Goal: Browse casually: Explore the website without a specific task or goal

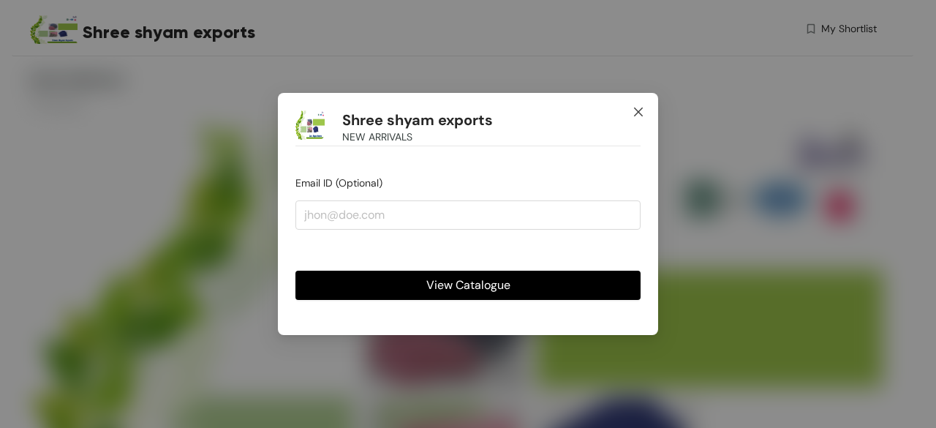
click at [644, 113] on icon "close" at bounding box center [639, 112] width 12 height 12
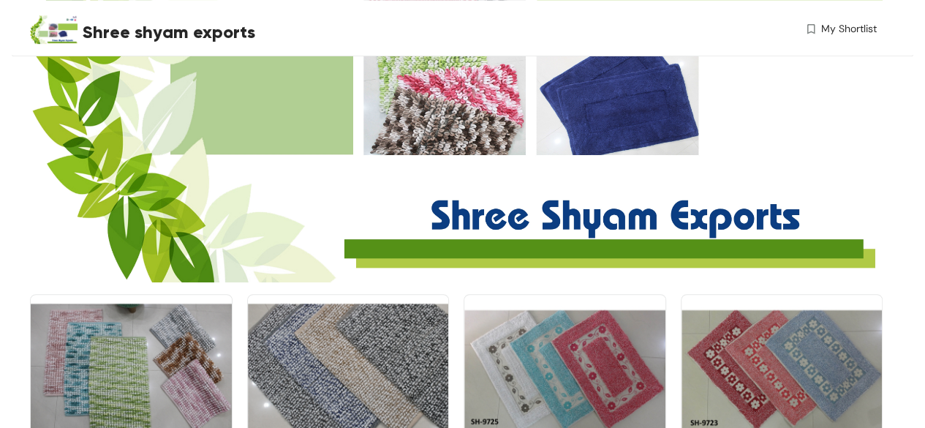
scroll to position [439, 0]
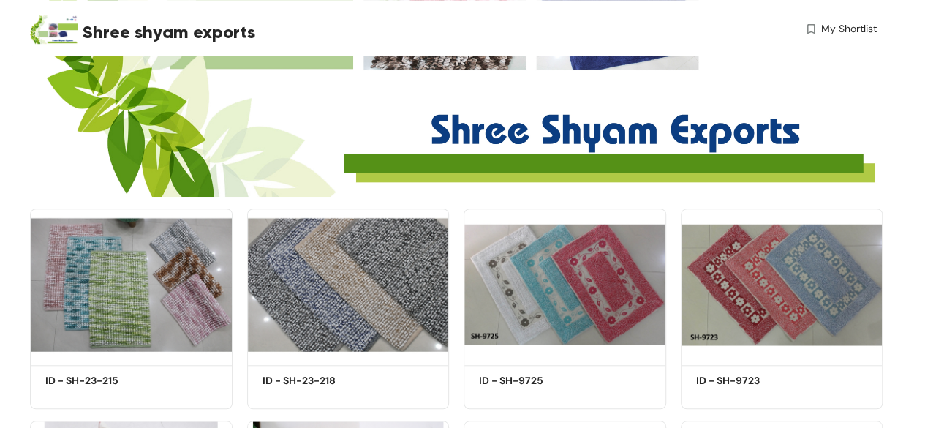
click at [211, 271] on img at bounding box center [131, 284] width 203 height 153
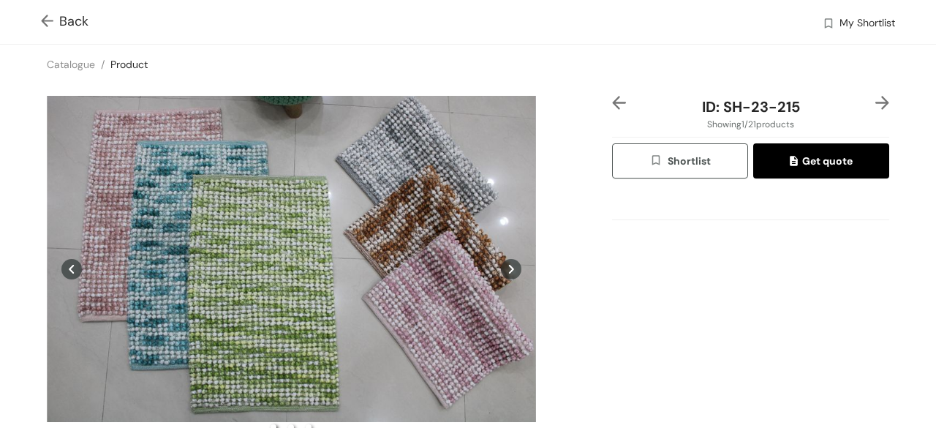
click at [876, 100] on img at bounding box center [883, 103] width 14 height 14
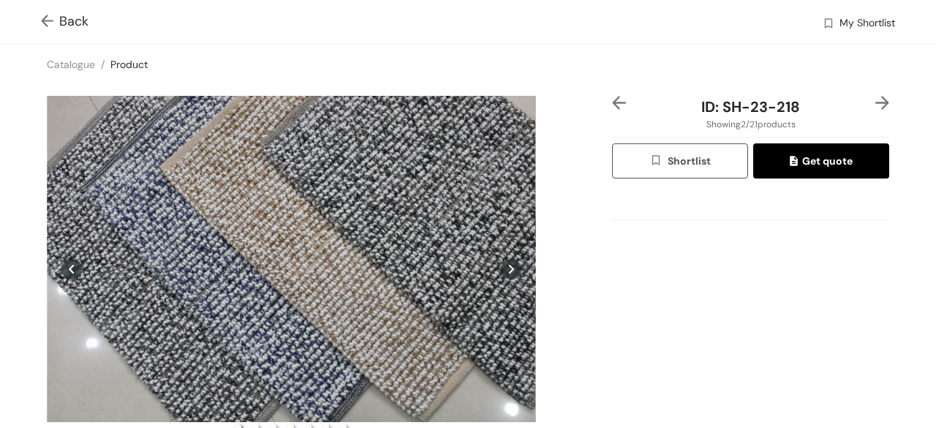
click at [612, 105] on img at bounding box center [619, 103] width 14 height 14
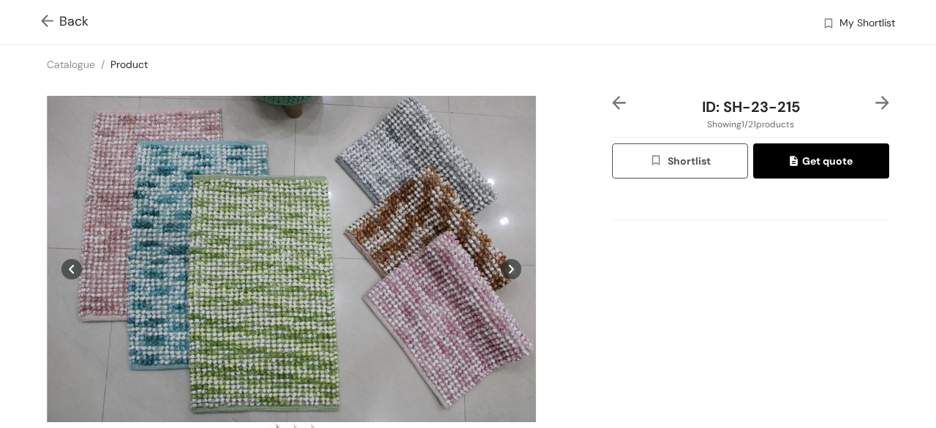
click at [874, 115] on div at bounding box center [877, 107] width 23 height 22
click at [873, 110] on div at bounding box center [877, 107] width 23 height 22
click at [876, 103] on img at bounding box center [883, 103] width 14 height 14
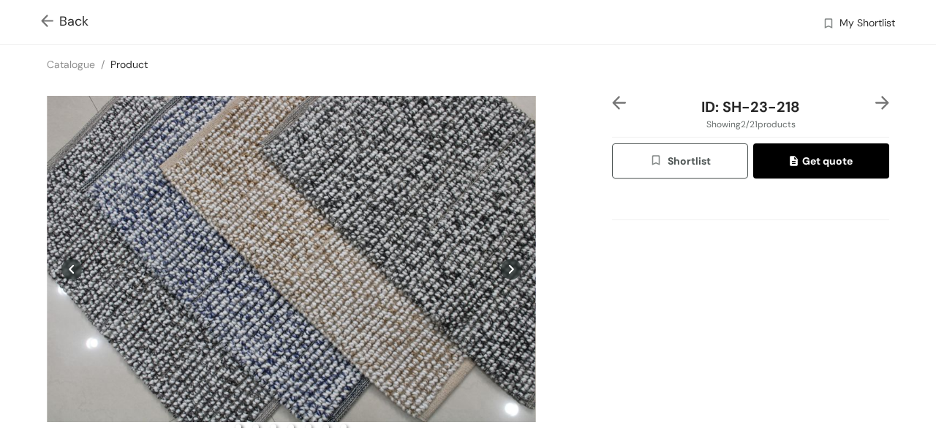
click at [876, 103] on img at bounding box center [883, 103] width 14 height 14
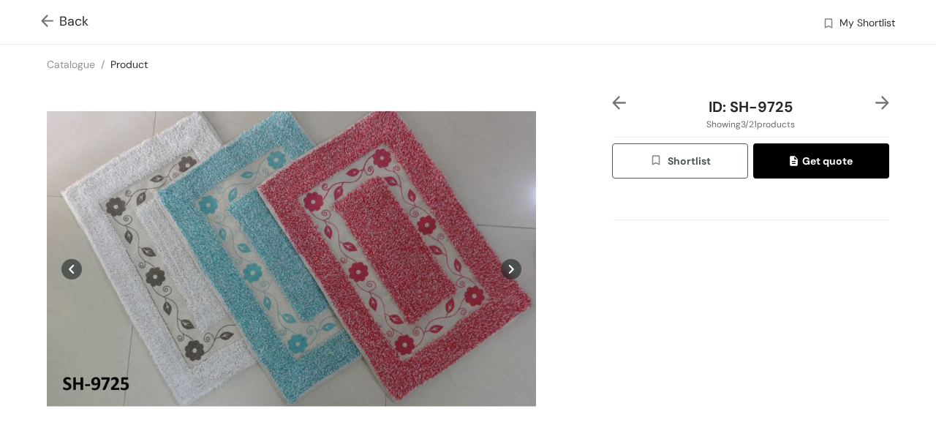
click at [876, 103] on img at bounding box center [883, 103] width 14 height 14
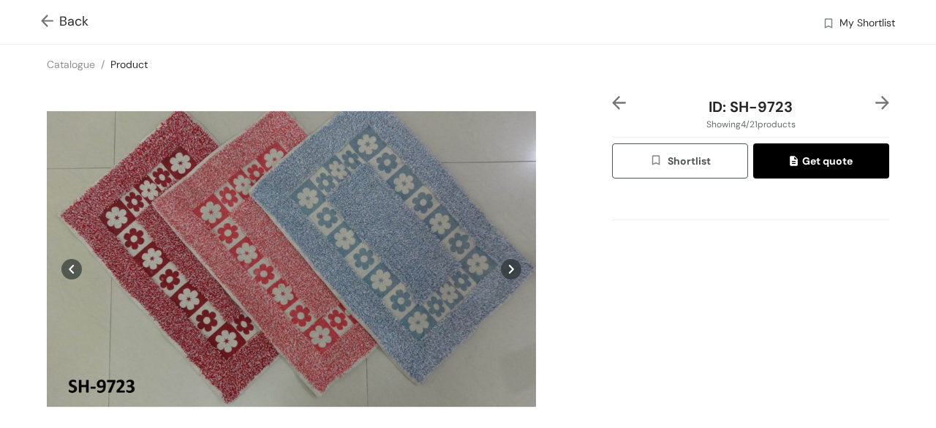
click at [876, 103] on img at bounding box center [883, 103] width 14 height 14
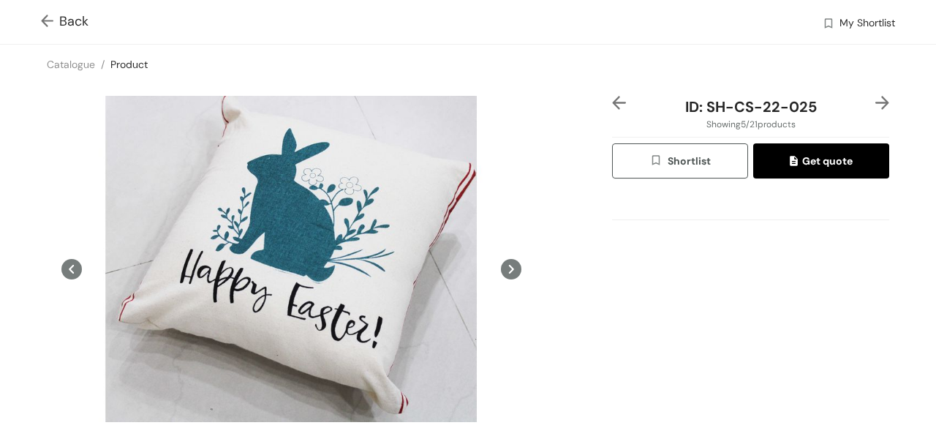
click at [876, 103] on img at bounding box center [883, 103] width 14 height 14
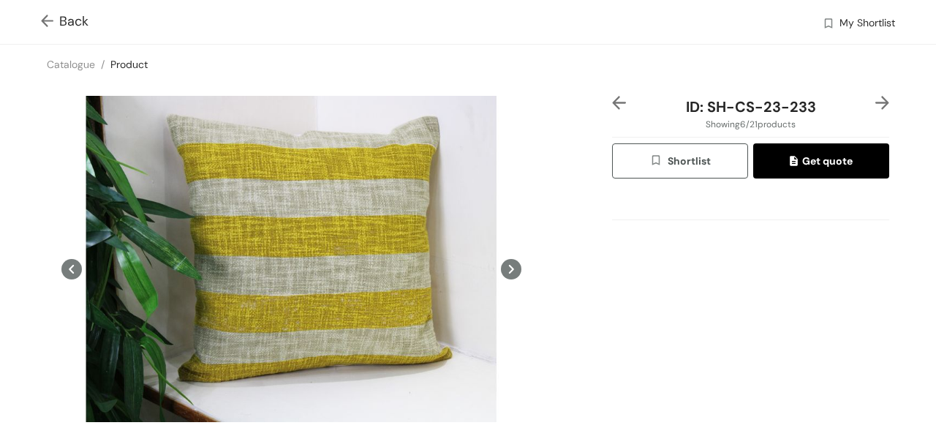
click at [876, 103] on img at bounding box center [883, 103] width 14 height 14
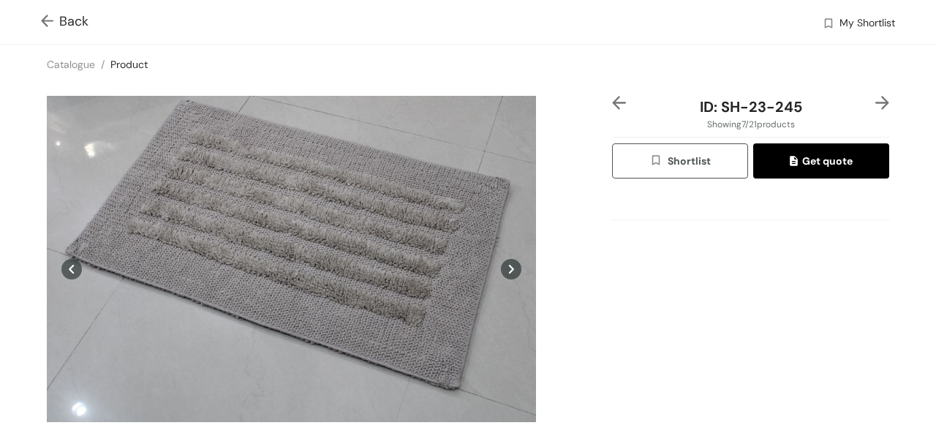
click at [876, 103] on img at bounding box center [883, 103] width 14 height 14
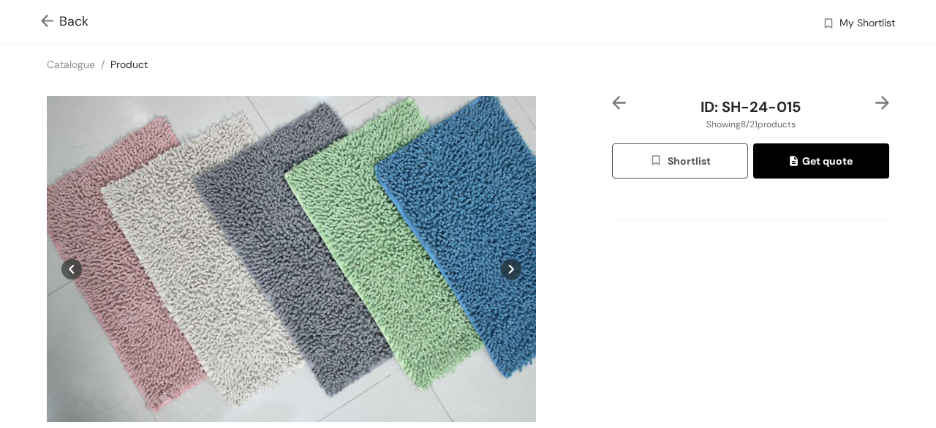
click at [876, 103] on img at bounding box center [883, 103] width 14 height 14
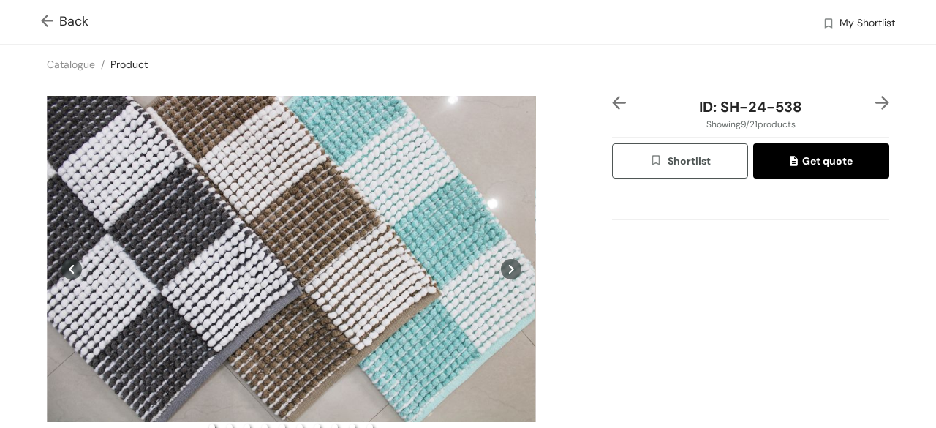
click at [612, 107] on img at bounding box center [619, 103] width 14 height 14
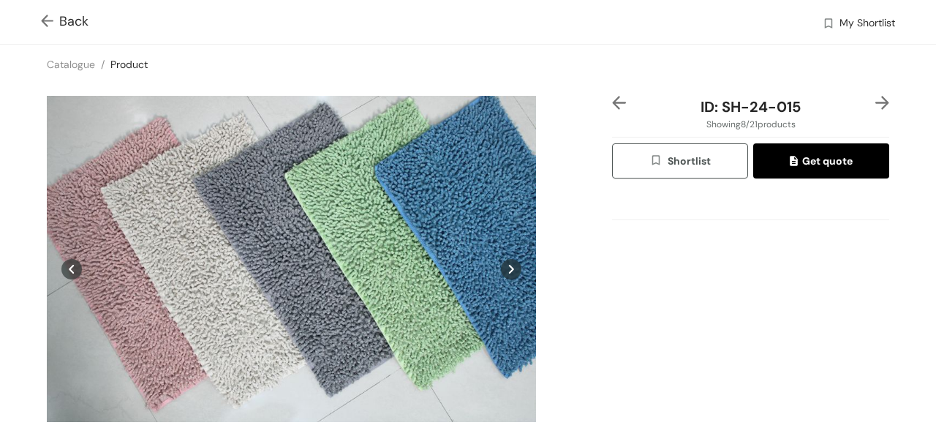
click at [612, 107] on img at bounding box center [619, 103] width 14 height 14
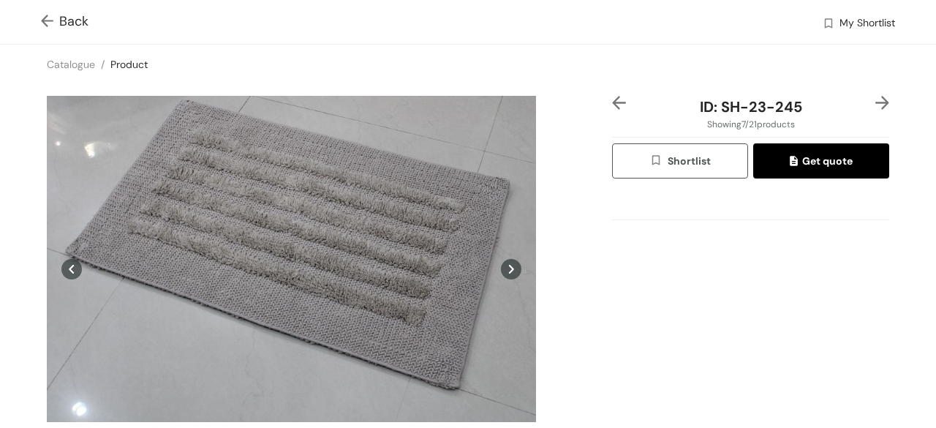
click at [612, 107] on img at bounding box center [619, 103] width 14 height 14
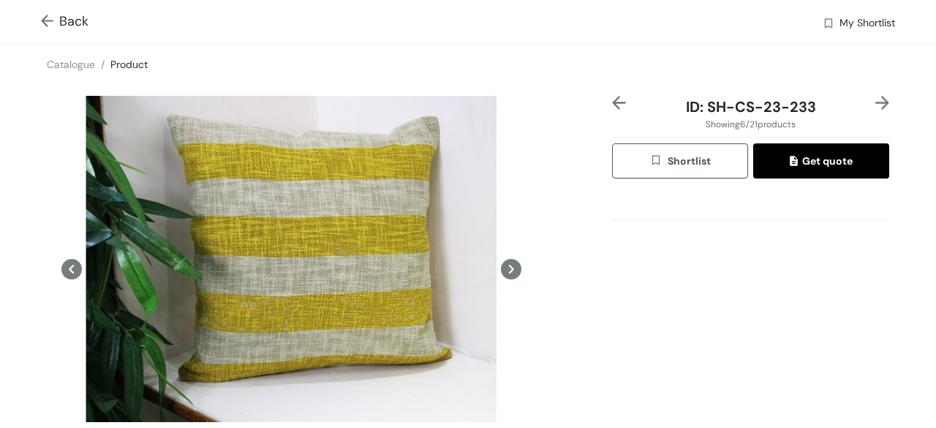
click at [612, 107] on img at bounding box center [619, 103] width 14 height 14
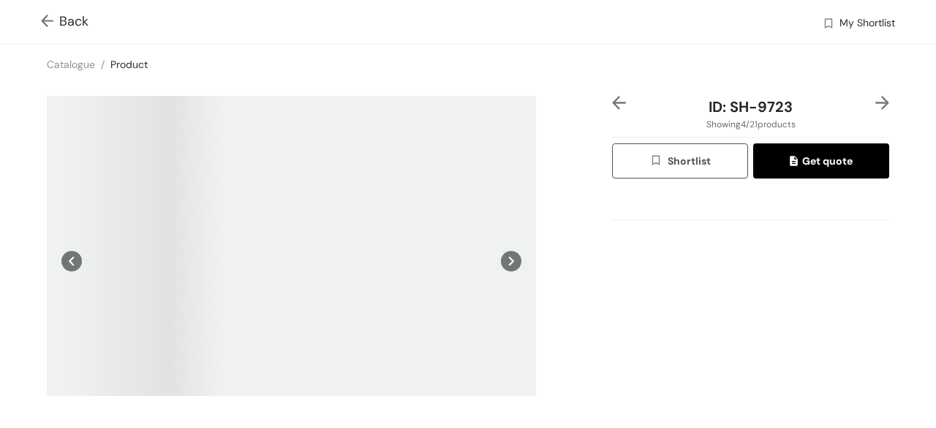
click at [612, 107] on img at bounding box center [619, 103] width 14 height 14
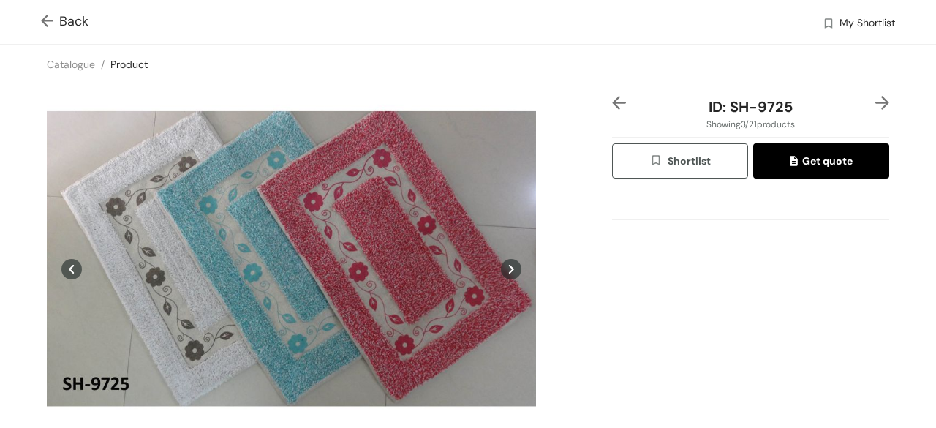
click at [612, 107] on img at bounding box center [619, 103] width 14 height 14
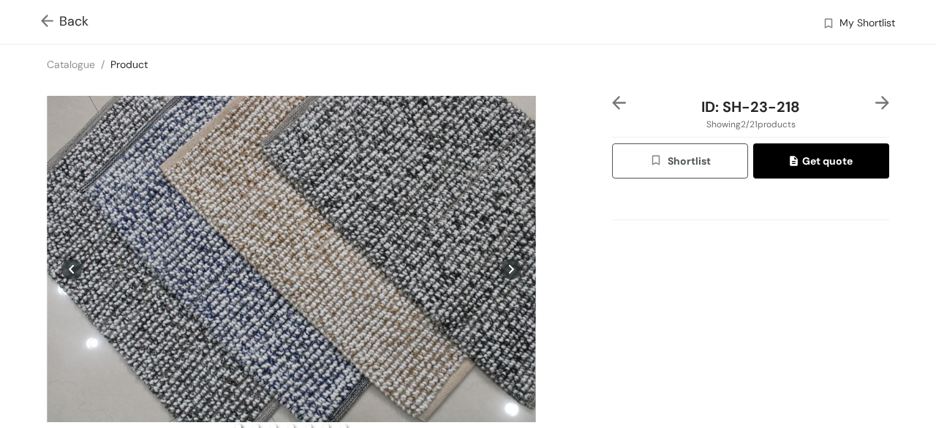
click at [612, 107] on img at bounding box center [619, 103] width 14 height 14
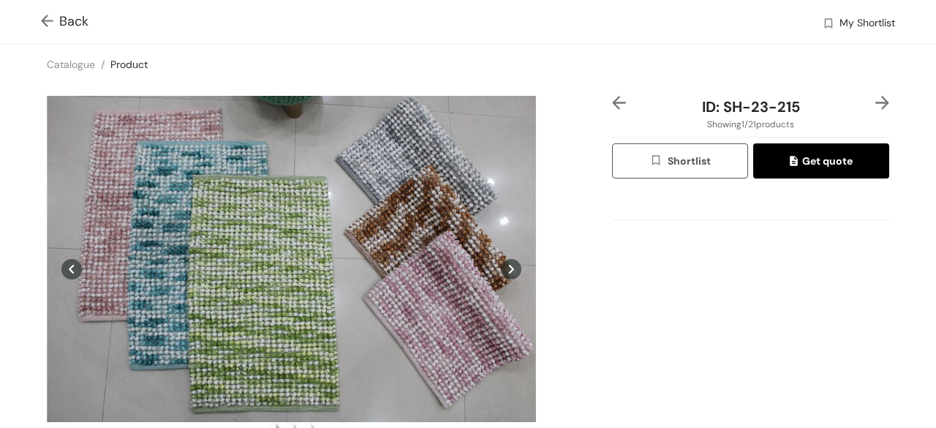
click at [612, 107] on img at bounding box center [619, 103] width 14 height 14
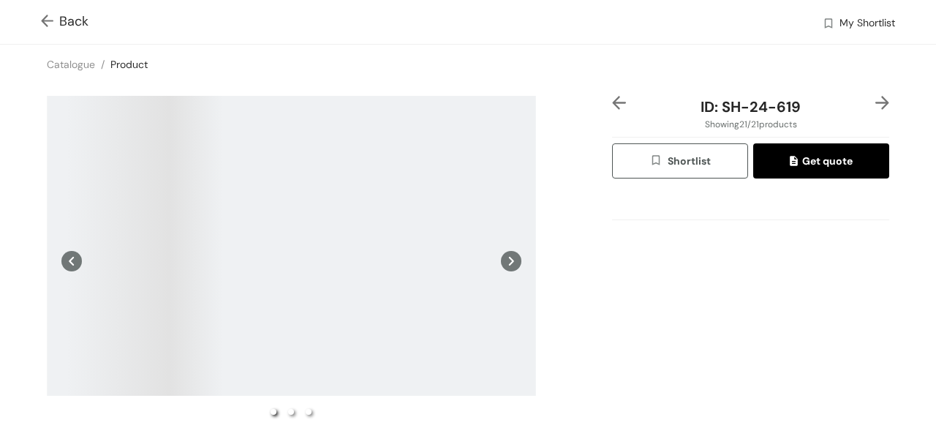
click at [612, 107] on img at bounding box center [619, 103] width 14 height 14
click at [878, 106] on div "ID: SH-24-605 Showing 19 / 21 products Shortlist Get quote Scroll down to view …" at bounding box center [750, 318] width 283 height 445
click at [878, 103] on div "ID: SH-24-605 Showing 19 / 21 products Shortlist Get quote Scroll down to view …" at bounding box center [750, 318] width 283 height 445
click at [876, 99] on img at bounding box center [883, 103] width 14 height 14
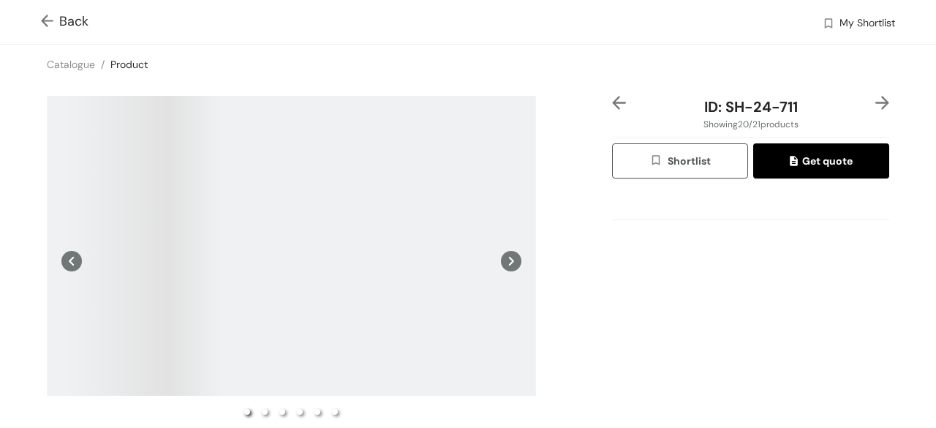
click at [876, 99] on img at bounding box center [883, 103] width 14 height 14
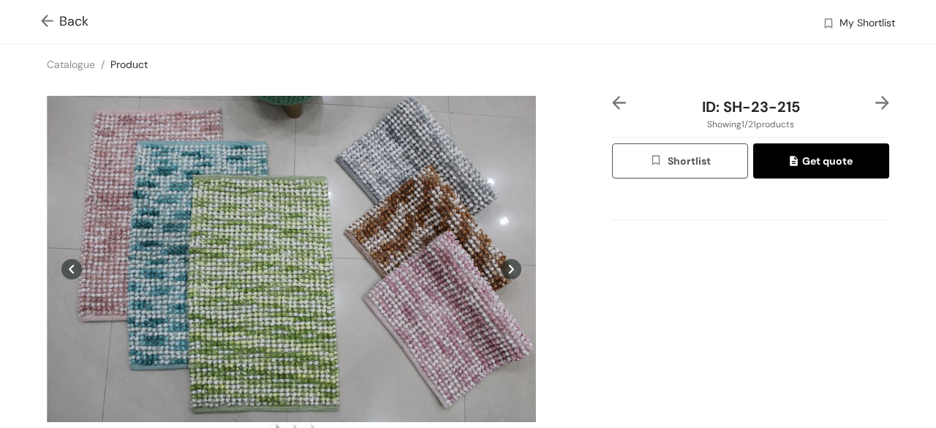
click at [876, 103] on img at bounding box center [883, 103] width 14 height 14
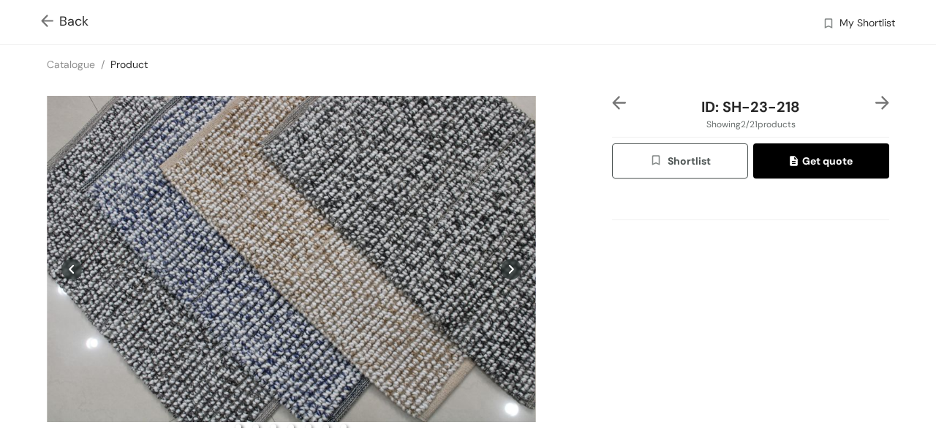
click at [876, 102] on img at bounding box center [883, 103] width 14 height 14
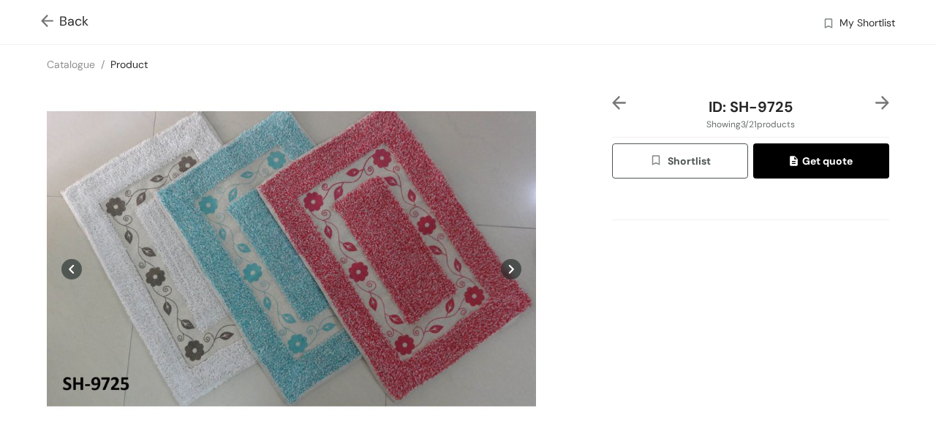
click at [876, 102] on img at bounding box center [883, 103] width 14 height 14
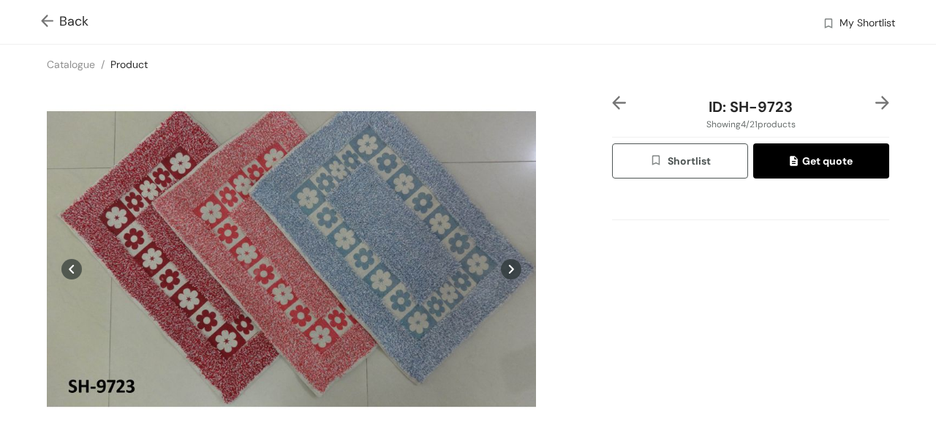
click at [876, 102] on img at bounding box center [883, 103] width 14 height 14
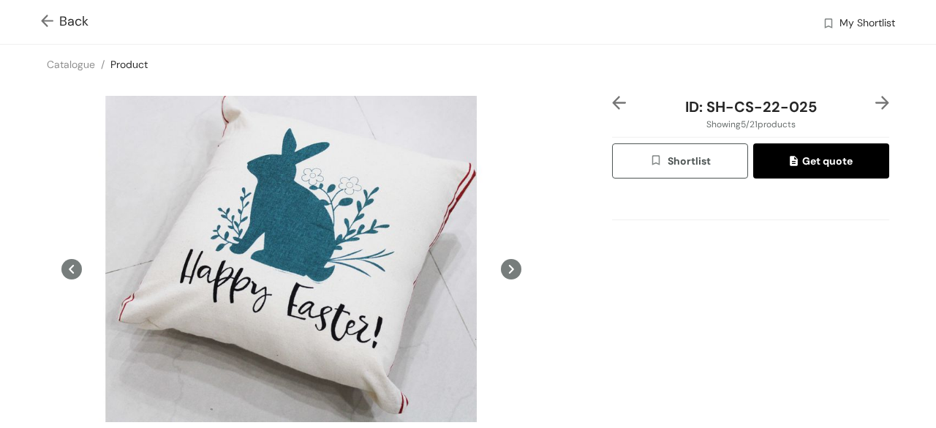
click at [876, 104] on img at bounding box center [883, 103] width 14 height 14
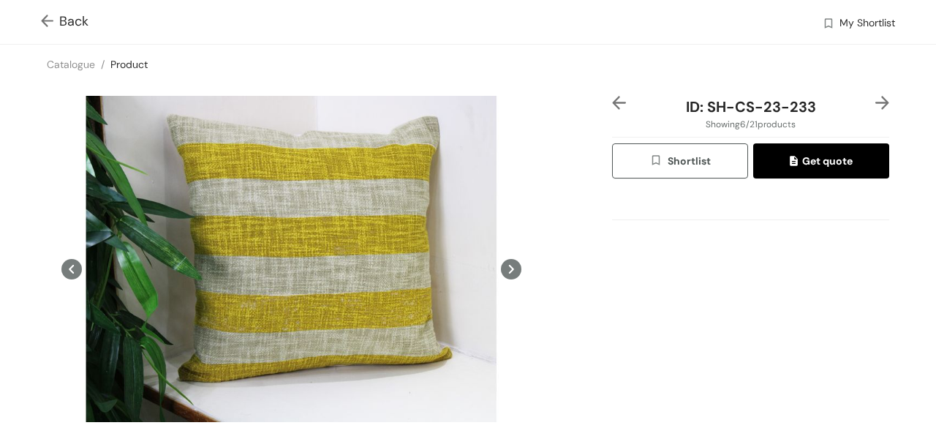
click at [876, 104] on img at bounding box center [883, 103] width 14 height 14
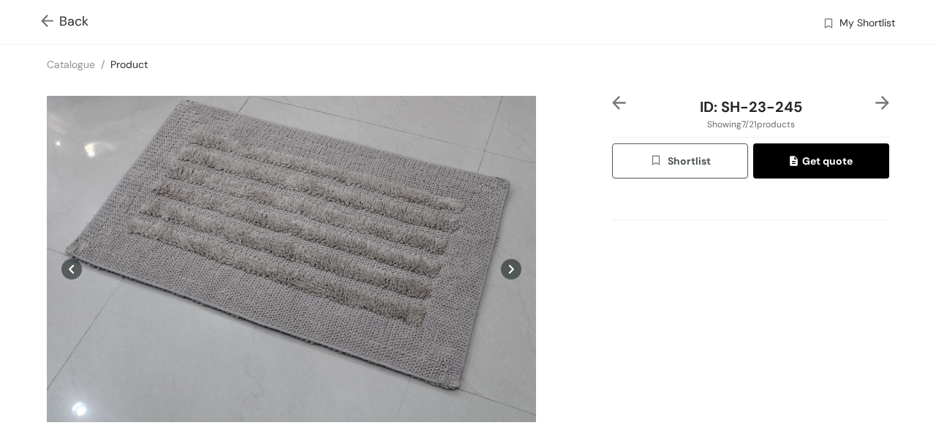
click at [876, 104] on img at bounding box center [883, 103] width 14 height 14
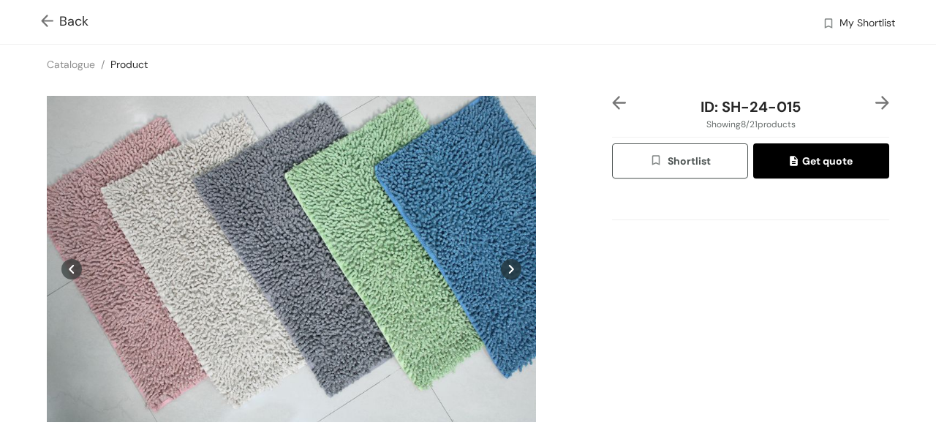
click at [876, 104] on img at bounding box center [883, 103] width 14 height 14
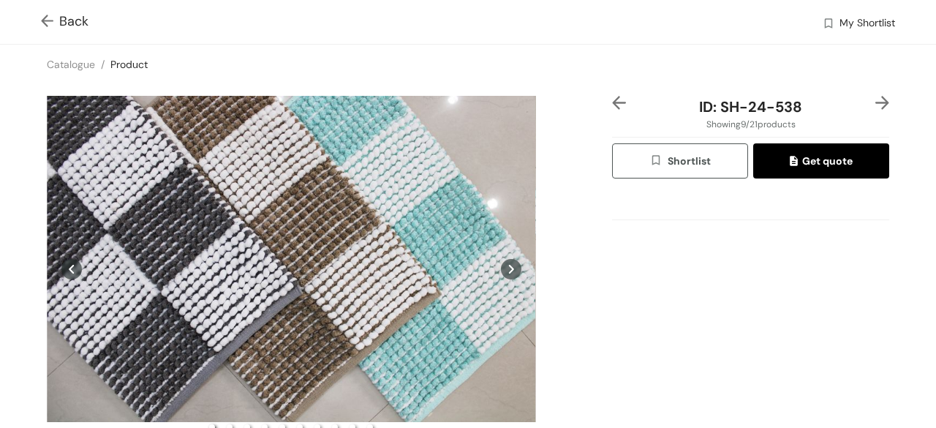
click at [876, 104] on img at bounding box center [883, 103] width 14 height 14
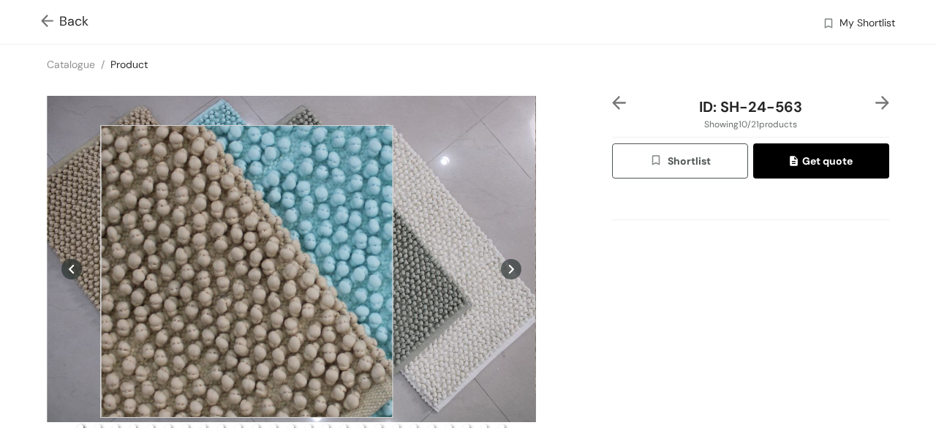
click at [246, 271] on div at bounding box center [246, 271] width 293 height 293
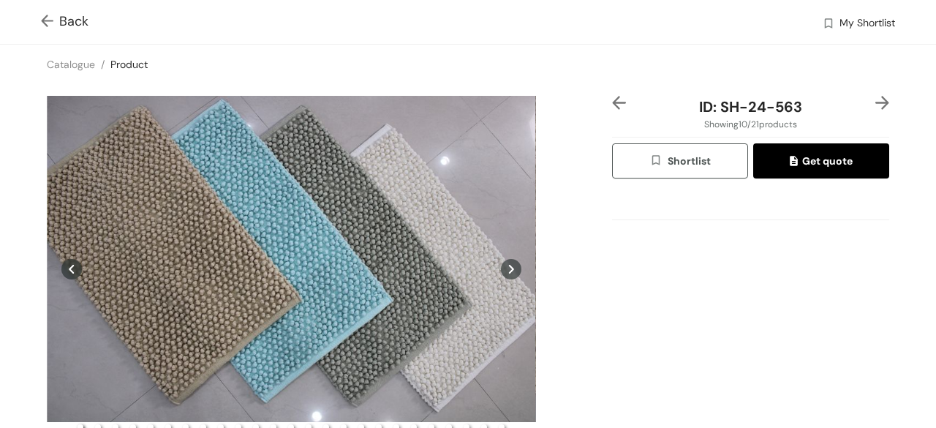
click at [876, 102] on img at bounding box center [883, 103] width 14 height 14
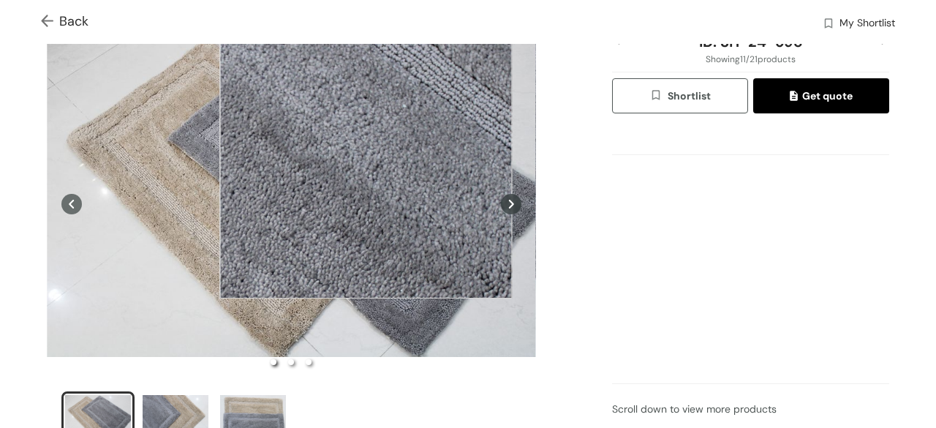
scroll to position [146, 0]
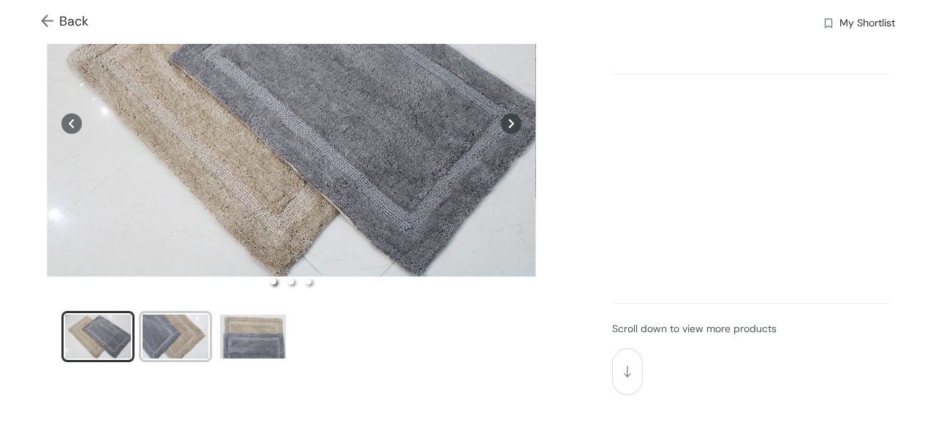
click at [174, 327] on div "slide item 2" at bounding box center [176, 337] width 66 height 44
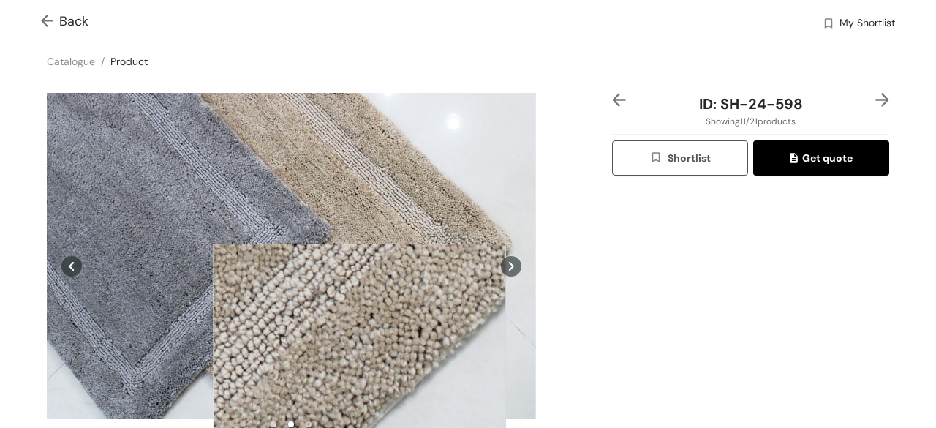
scroll to position [2, 0]
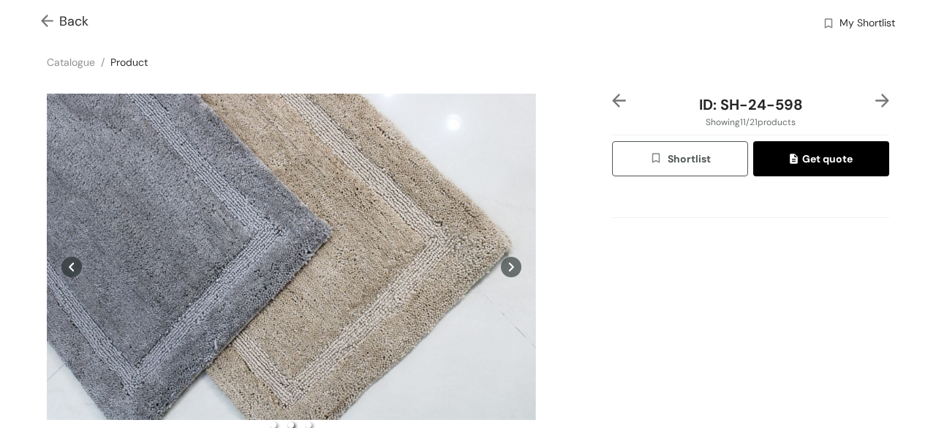
click at [876, 97] on img at bounding box center [883, 101] width 14 height 14
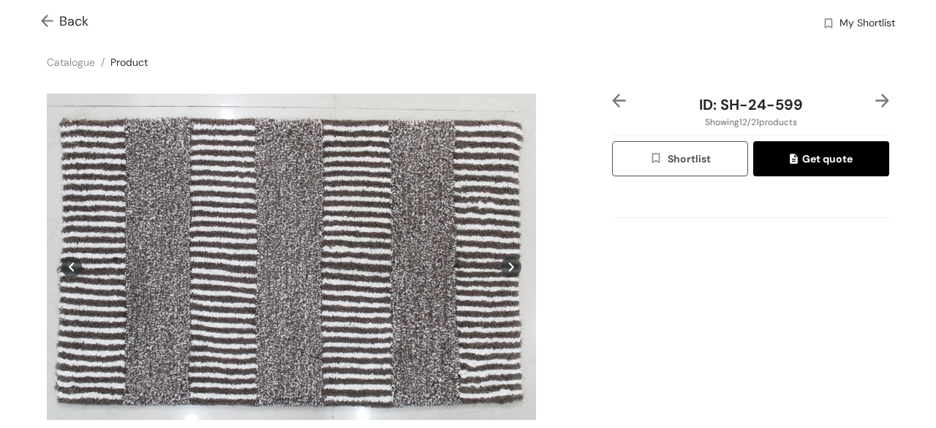
click at [876, 97] on img at bounding box center [883, 101] width 14 height 14
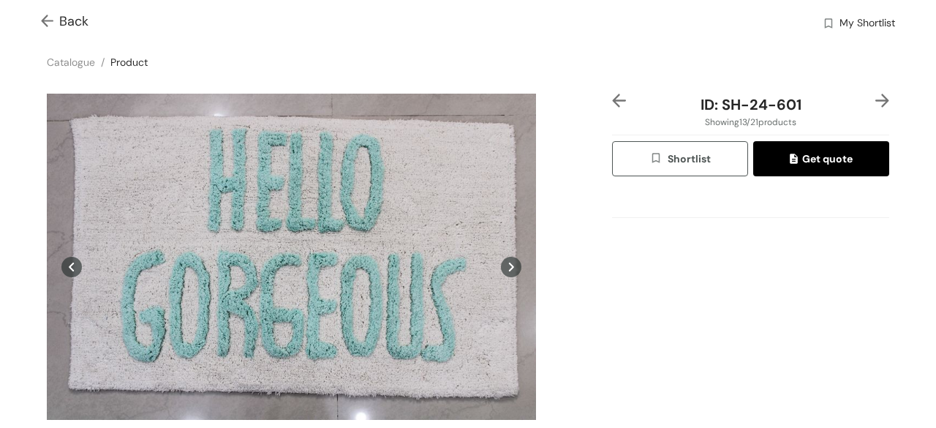
click at [876, 97] on img at bounding box center [883, 101] width 14 height 14
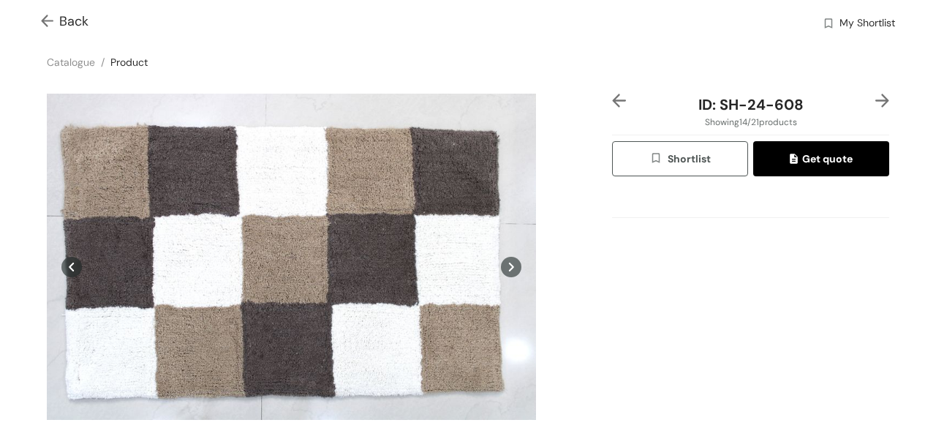
click at [876, 97] on img at bounding box center [883, 101] width 14 height 14
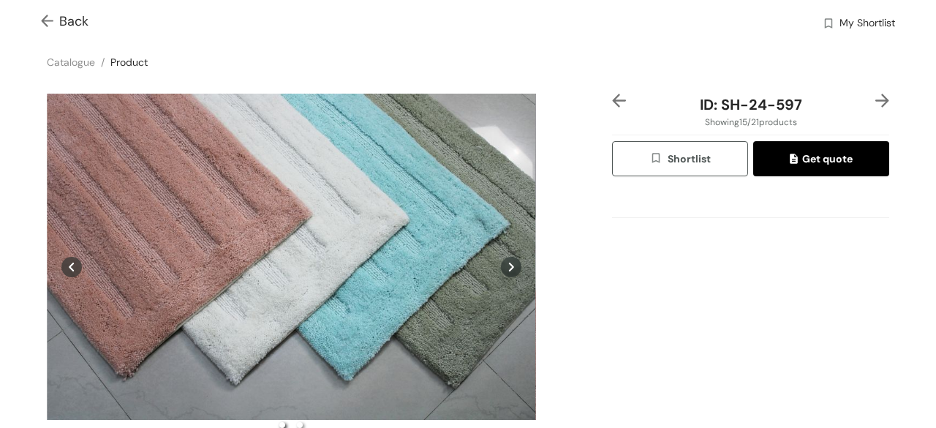
click at [876, 97] on img at bounding box center [883, 101] width 14 height 14
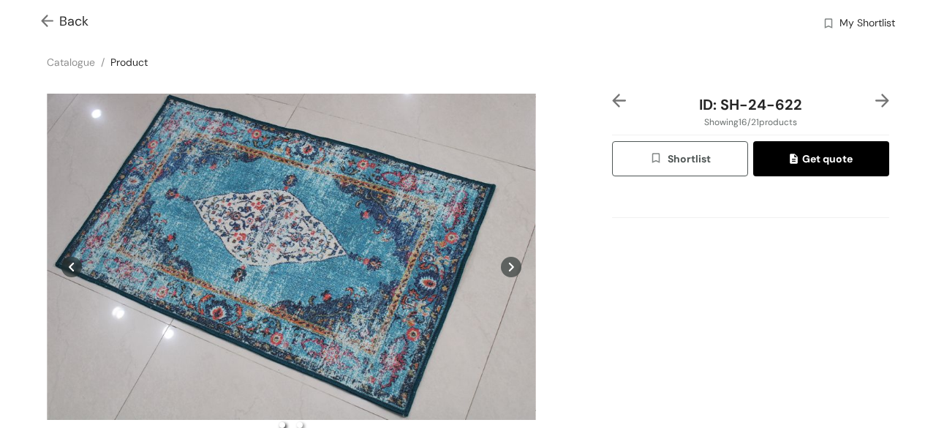
click at [876, 97] on img at bounding box center [883, 101] width 14 height 14
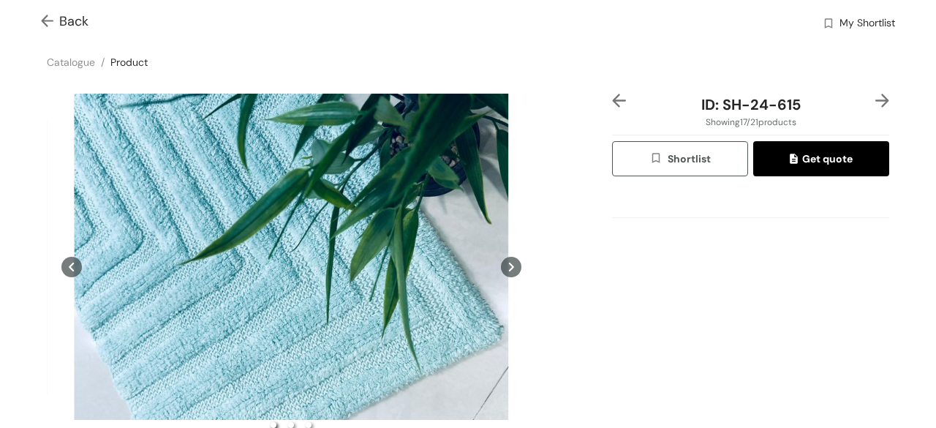
click at [876, 97] on img at bounding box center [883, 101] width 14 height 14
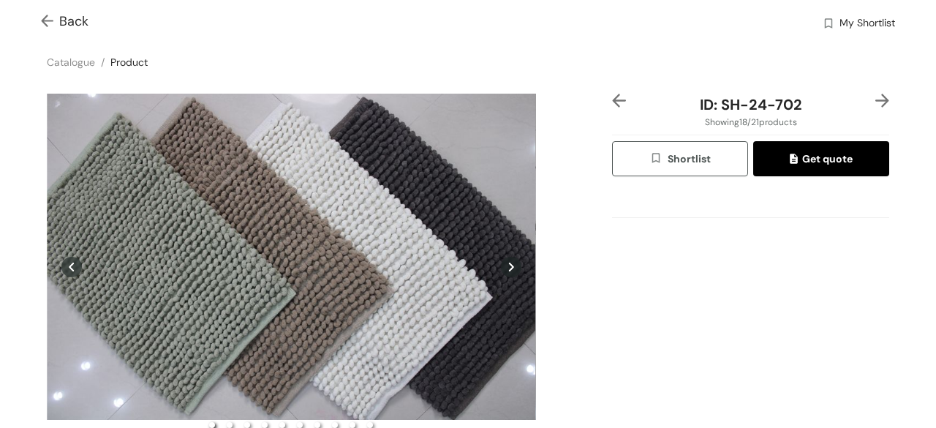
click at [876, 97] on img at bounding box center [883, 101] width 14 height 14
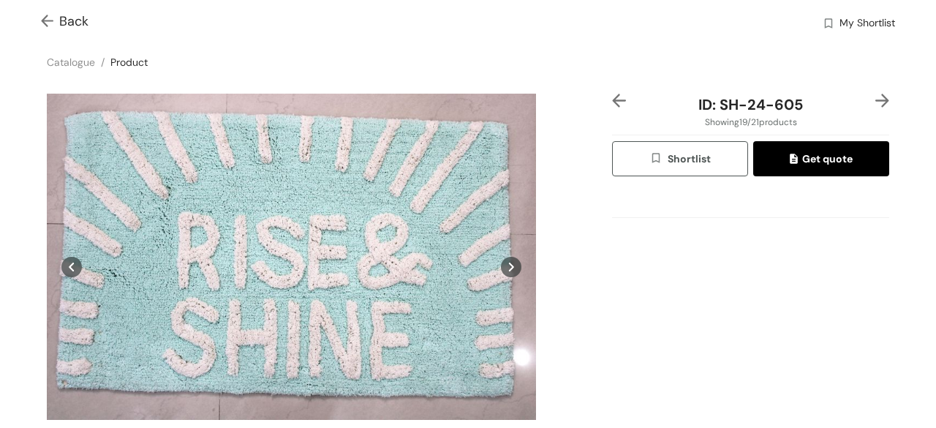
click at [876, 97] on img at bounding box center [883, 101] width 14 height 14
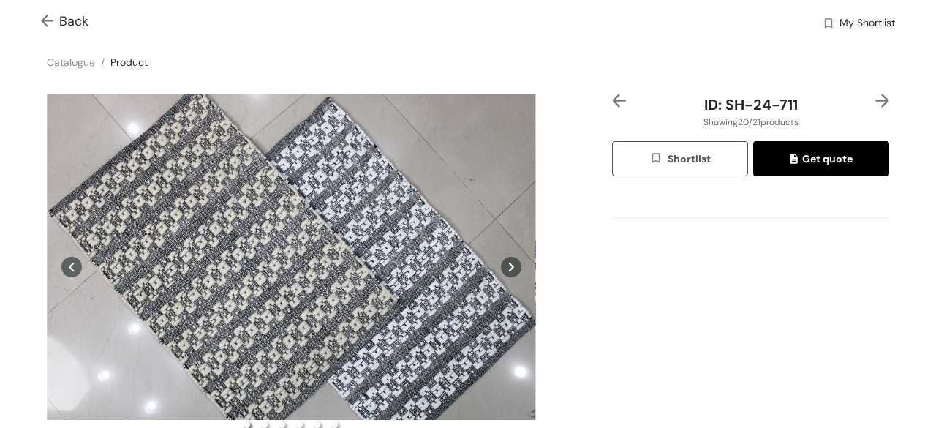
click at [876, 97] on img at bounding box center [883, 101] width 14 height 14
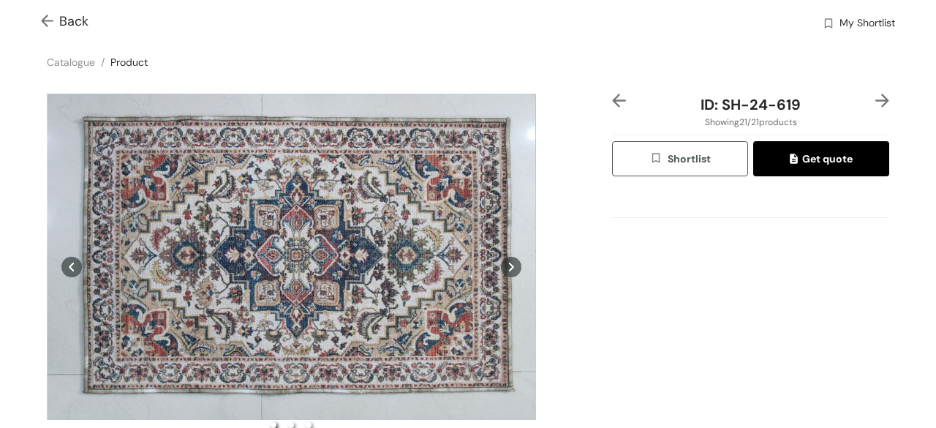
click at [876, 97] on img at bounding box center [883, 101] width 14 height 14
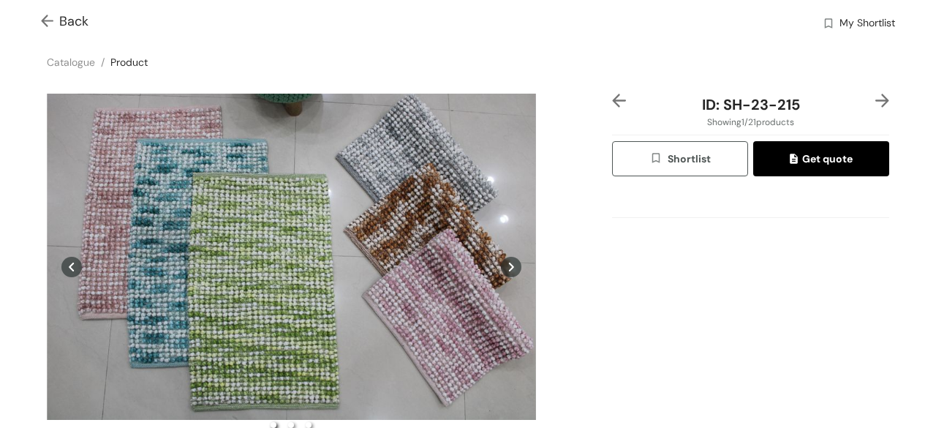
click at [615, 98] on img at bounding box center [619, 101] width 14 height 14
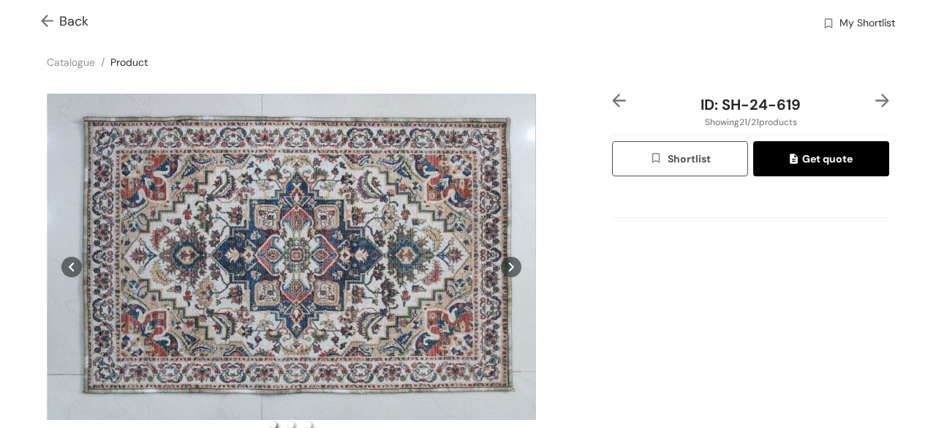
click at [615, 98] on img at bounding box center [619, 101] width 14 height 14
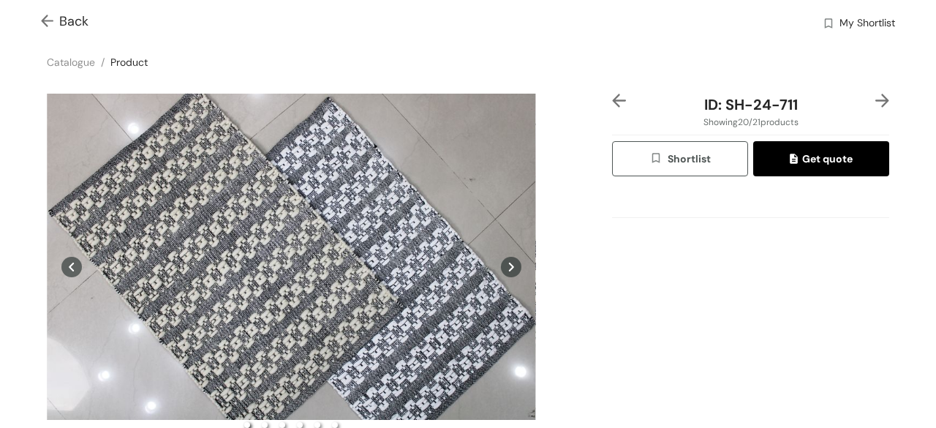
click at [615, 98] on img at bounding box center [619, 101] width 14 height 14
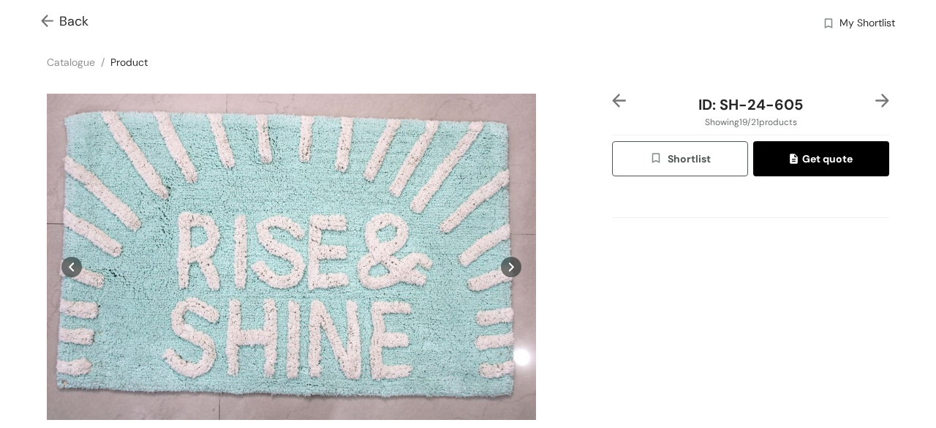
click at [615, 98] on img at bounding box center [619, 101] width 14 height 14
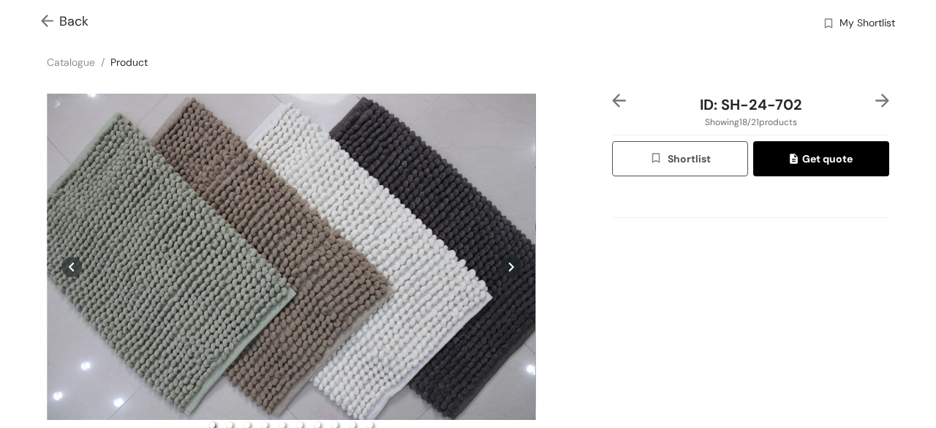
click at [615, 98] on img at bounding box center [619, 101] width 14 height 14
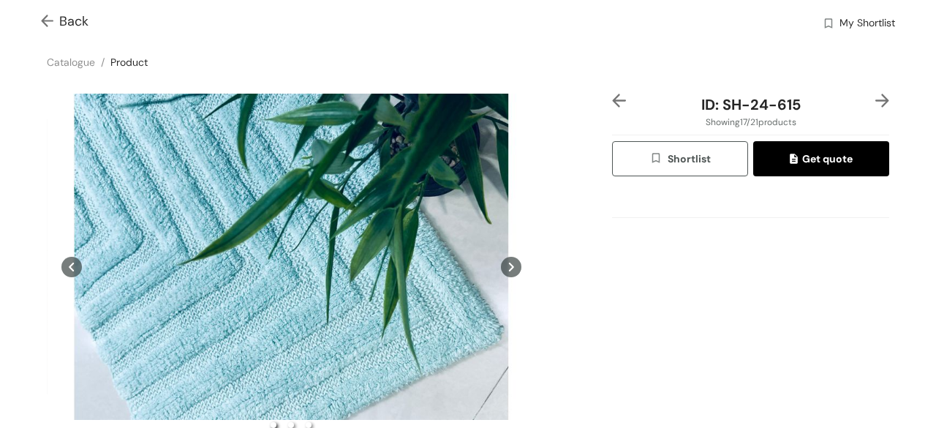
click at [615, 98] on img at bounding box center [619, 101] width 14 height 14
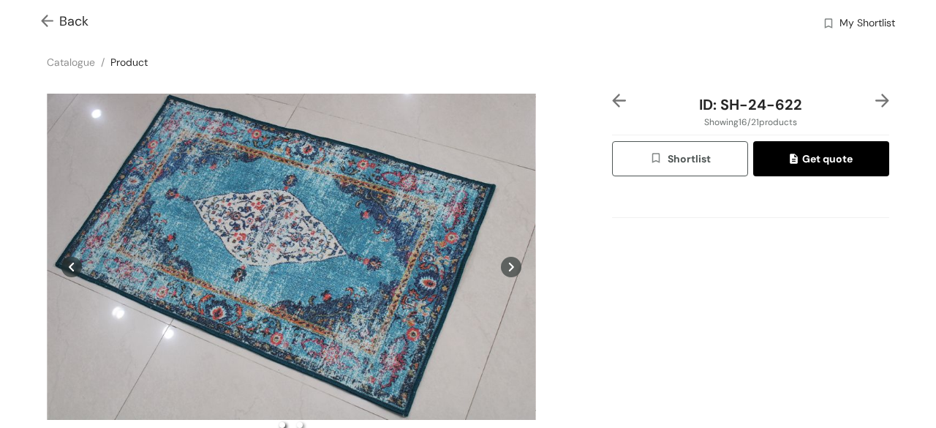
click at [615, 98] on img at bounding box center [619, 101] width 14 height 14
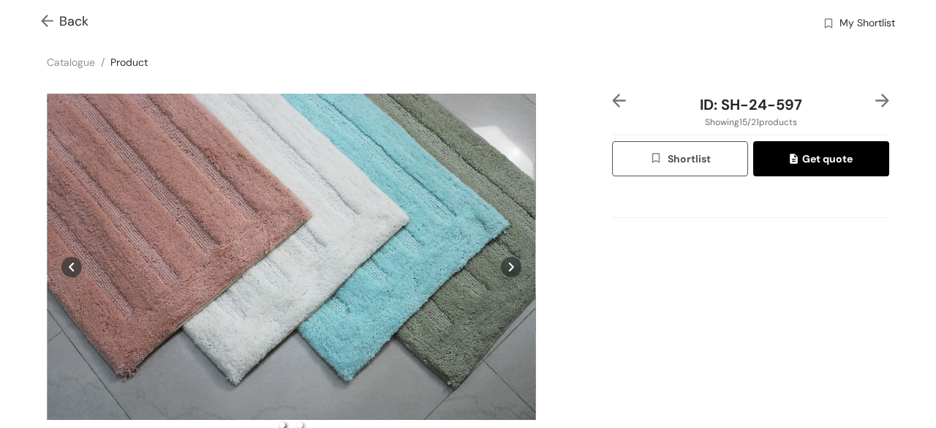
click at [615, 98] on img at bounding box center [619, 101] width 14 height 14
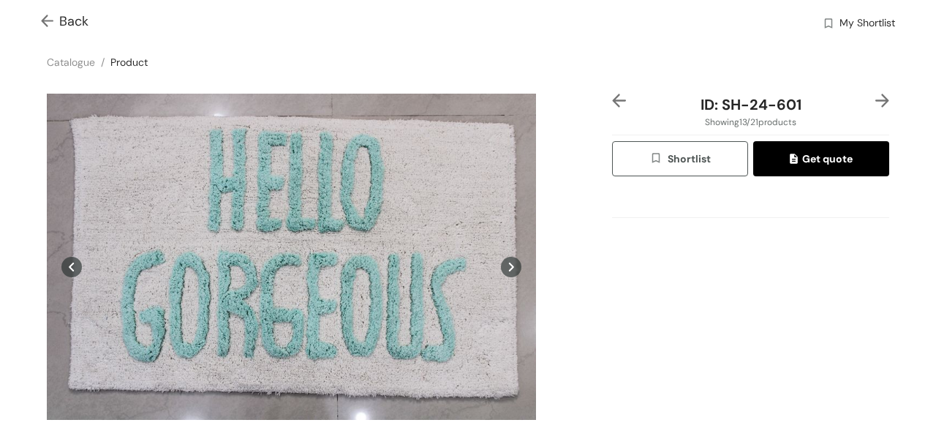
click at [615, 98] on img at bounding box center [619, 101] width 14 height 14
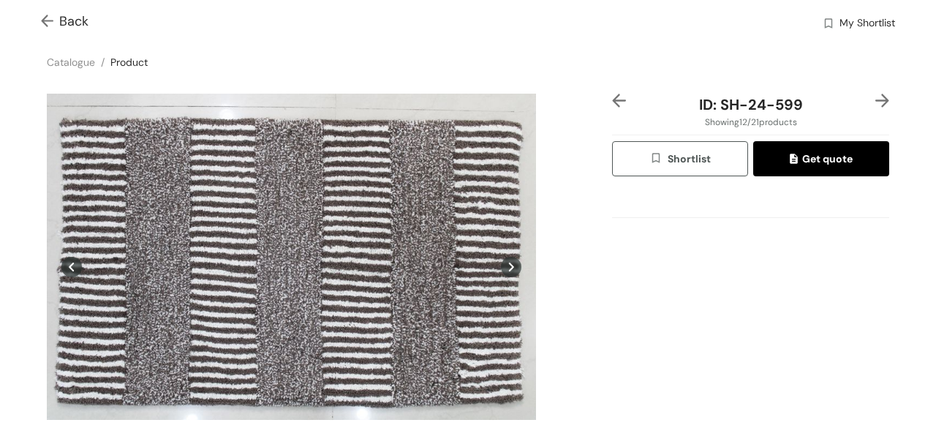
click at [615, 98] on img at bounding box center [619, 101] width 14 height 14
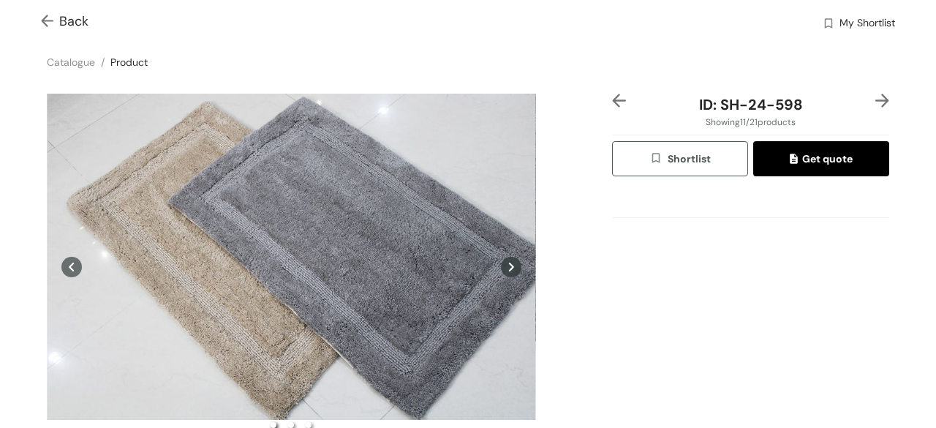
click at [615, 98] on img at bounding box center [619, 101] width 14 height 14
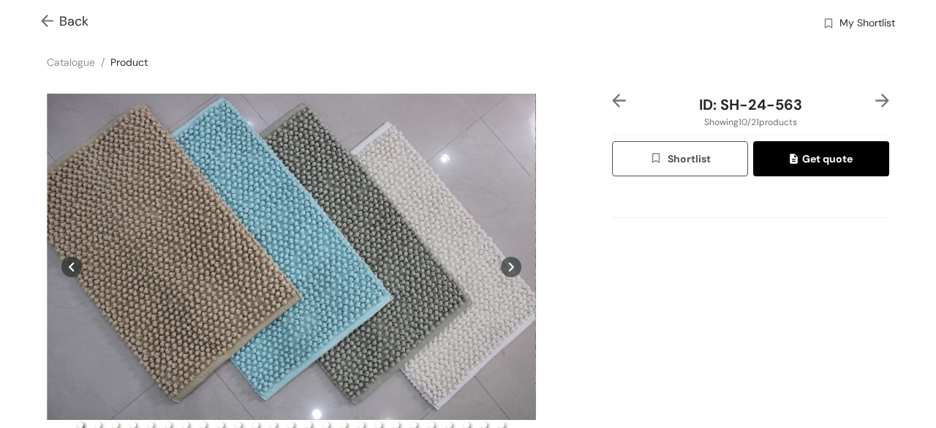
click at [876, 103] on img at bounding box center [883, 101] width 14 height 14
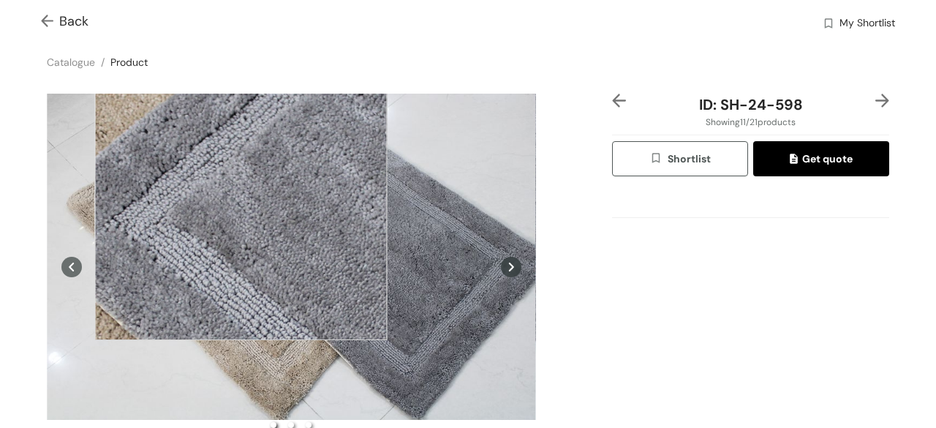
click at [241, 193] on div at bounding box center [240, 194] width 293 height 293
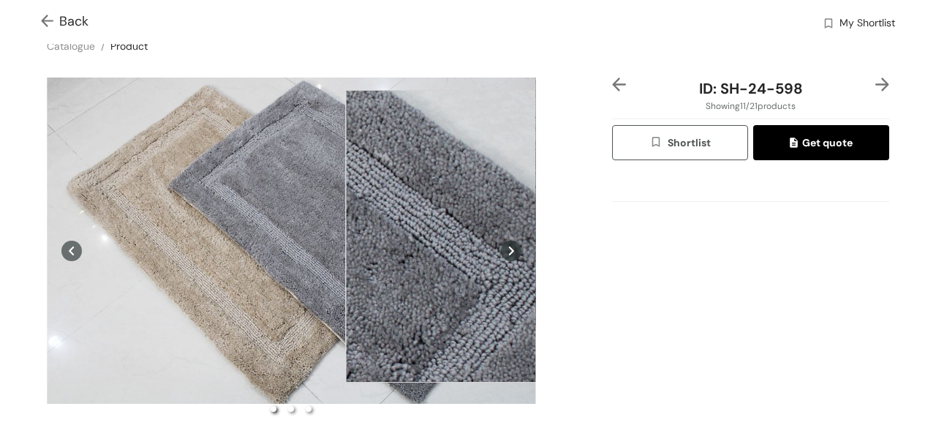
scroll to position [0, 0]
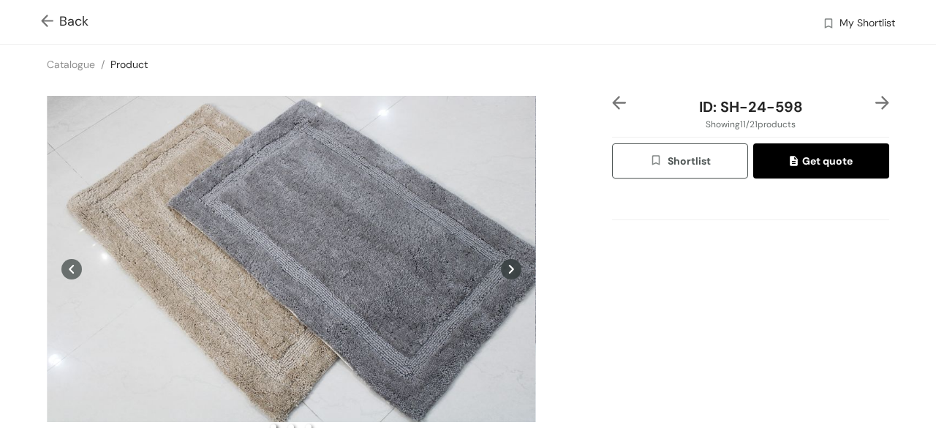
click at [876, 108] on img at bounding box center [883, 103] width 14 height 14
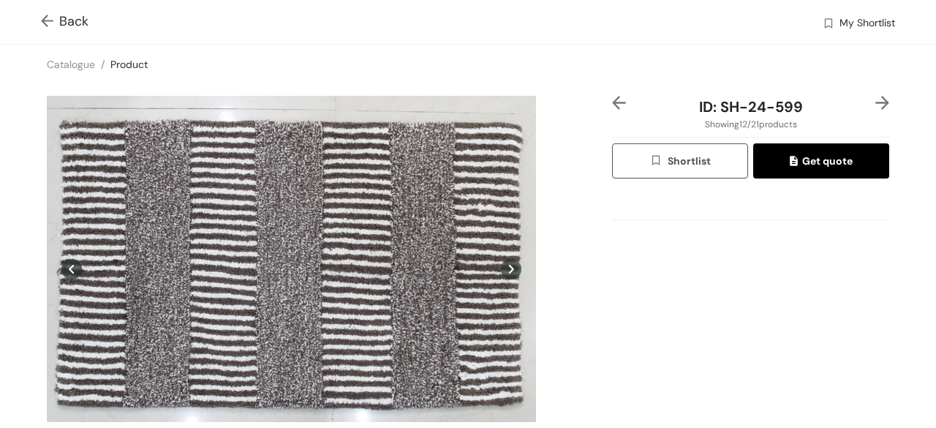
click at [876, 108] on img at bounding box center [883, 103] width 14 height 14
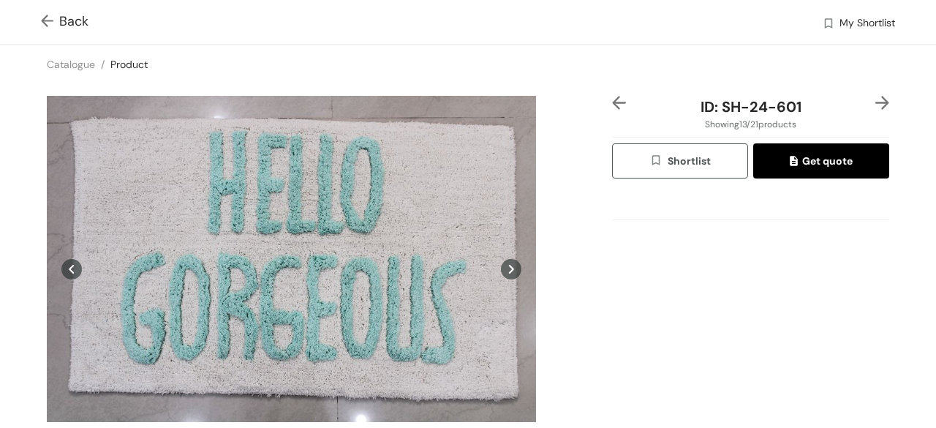
click at [876, 108] on img at bounding box center [883, 103] width 14 height 14
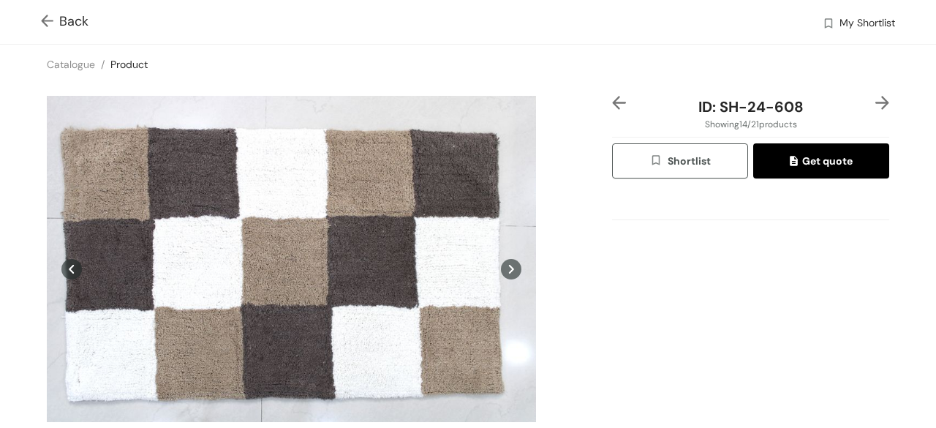
click at [876, 108] on img at bounding box center [883, 103] width 14 height 14
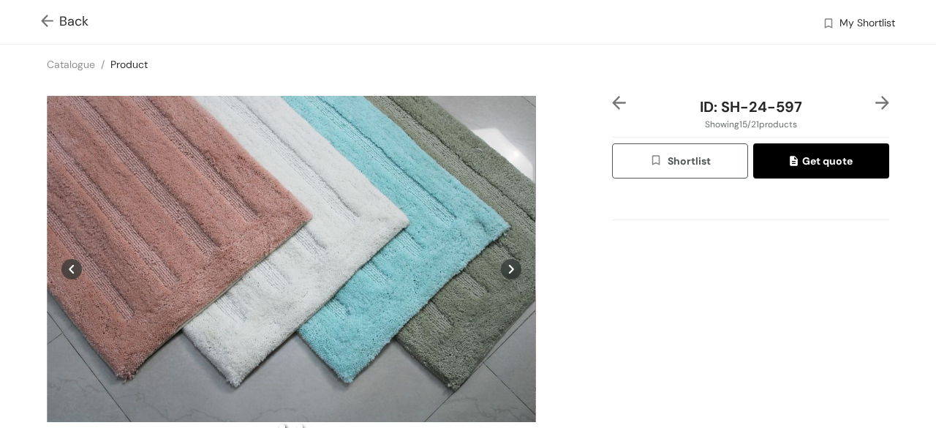
click at [876, 108] on img at bounding box center [883, 103] width 14 height 14
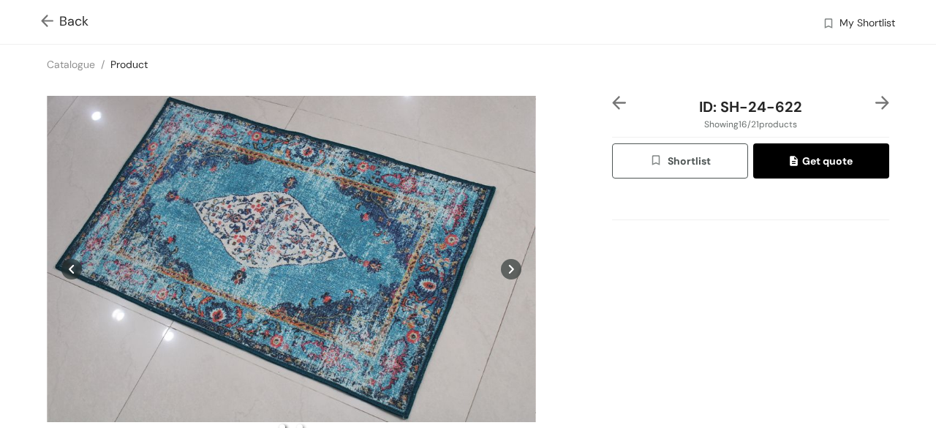
click at [876, 108] on img at bounding box center [883, 103] width 14 height 14
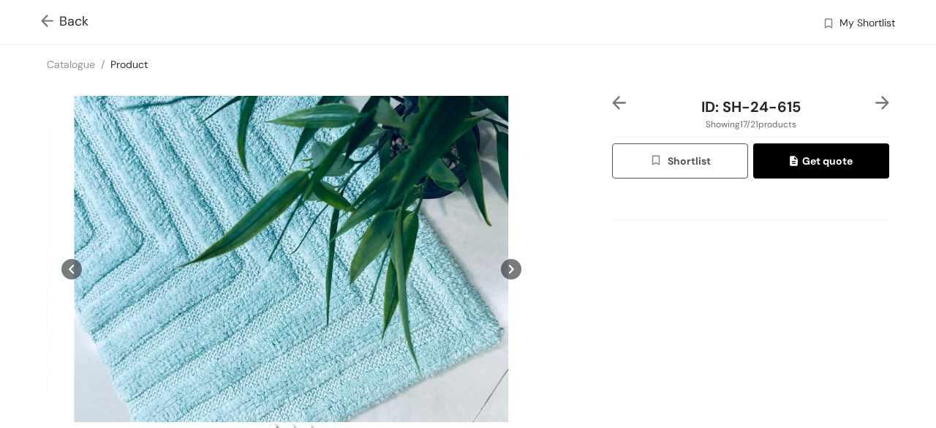
click at [876, 108] on img at bounding box center [883, 103] width 14 height 14
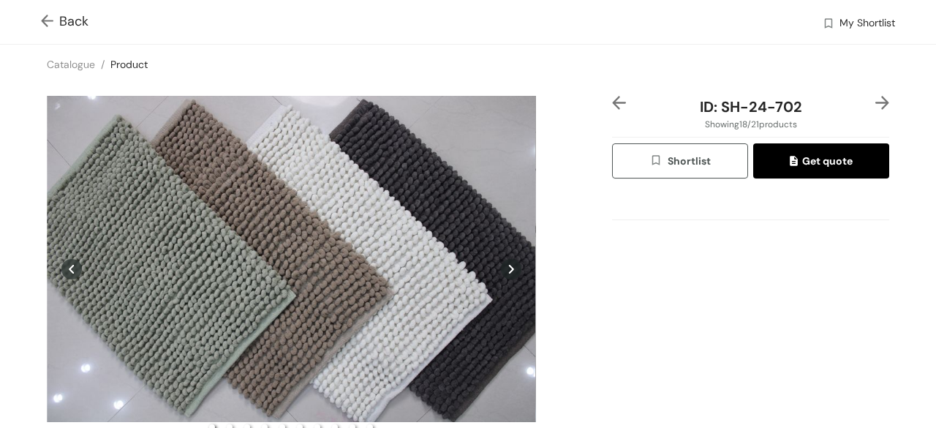
click at [503, 273] on icon at bounding box center [511, 269] width 20 height 20
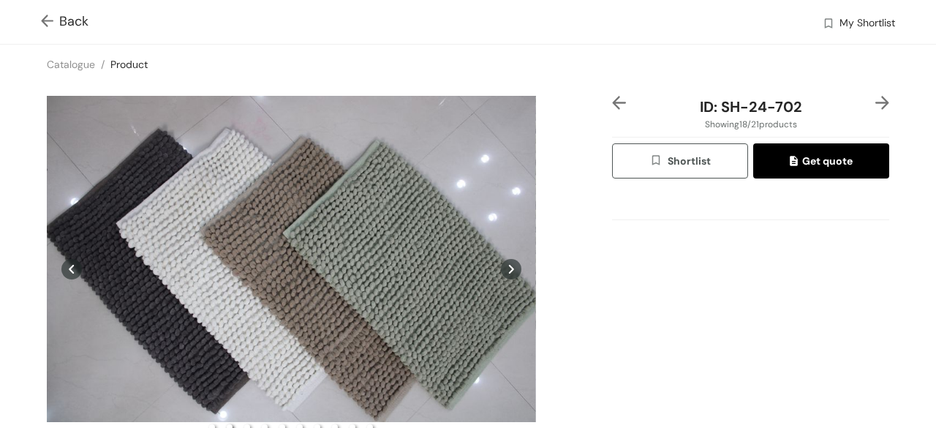
drag, startPoint x: 859, startPoint y: 99, endPoint x: 872, endPoint y: 108, distance: 15.8
click at [872, 108] on div at bounding box center [877, 107] width 23 height 22
click at [876, 108] on img at bounding box center [883, 103] width 14 height 14
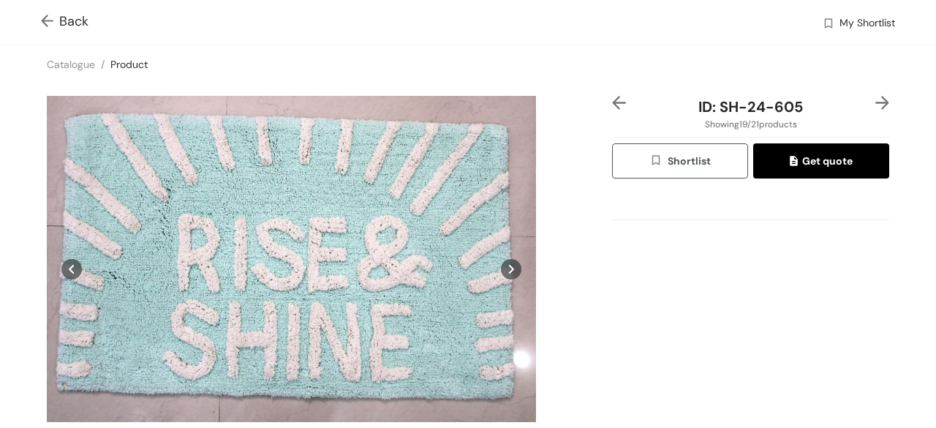
click at [876, 108] on img at bounding box center [883, 103] width 14 height 14
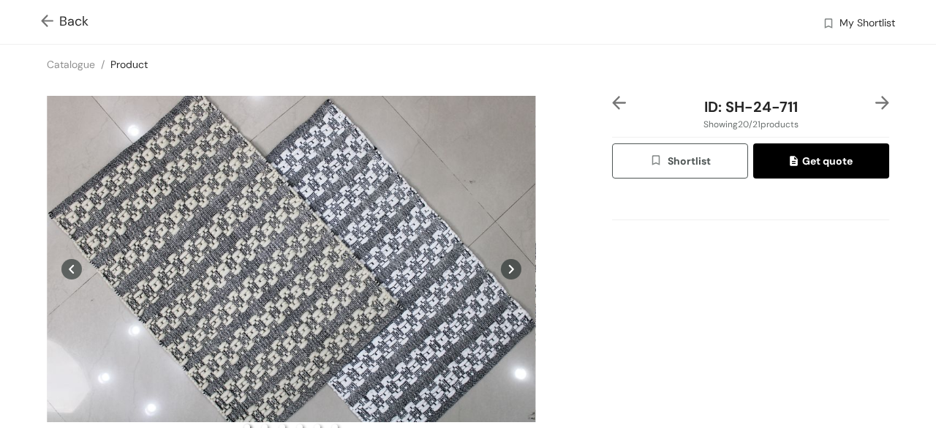
click at [876, 96] on img at bounding box center [883, 103] width 14 height 14
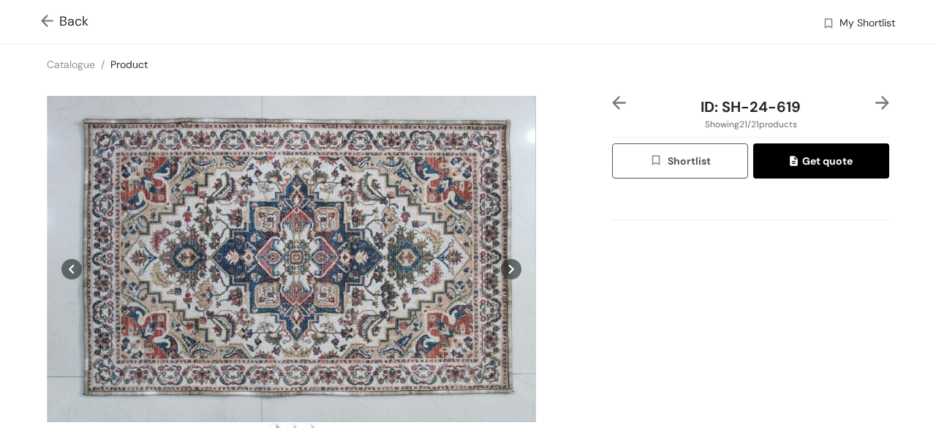
click at [876, 96] on img at bounding box center [883, 103] width 14 height 14
